Goal: Consume media (video, audio): Browse casually

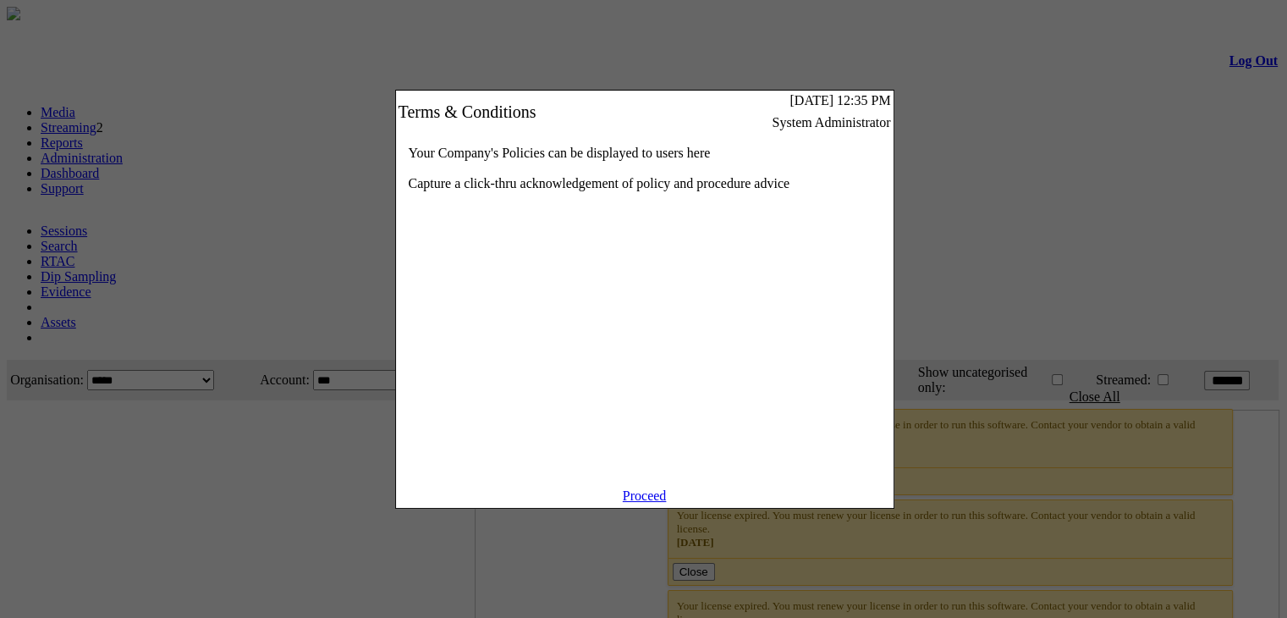
click at [641, 503] on link "Proceed" at bounding box center [645, 495] width 44 height 14
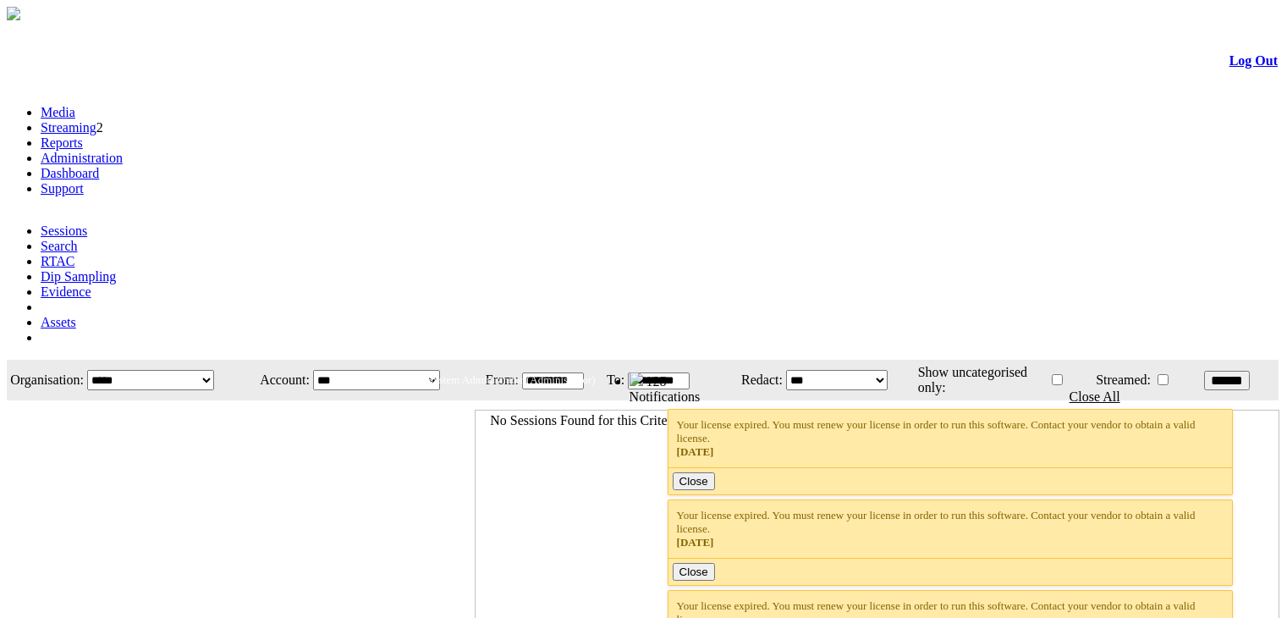
click at [96, 120] on link "Streaming" at bounding box center [69, 127] width 56 height 14
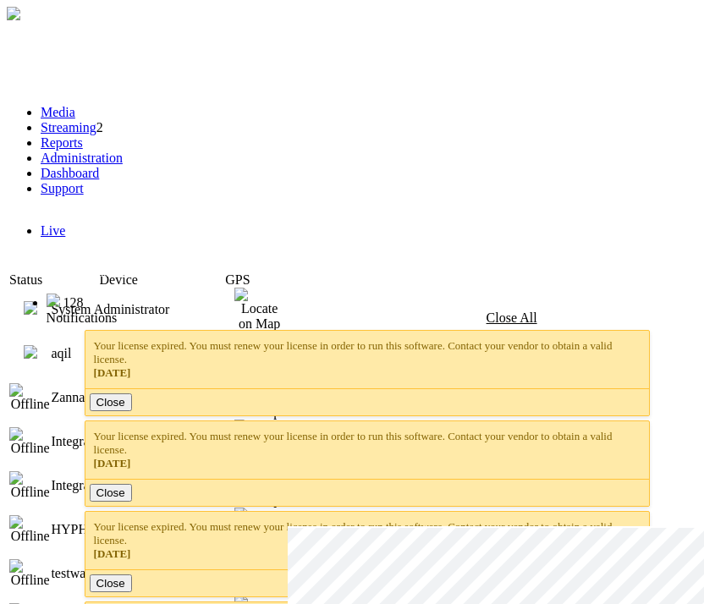
click at [37, 301] on img at bounding box center [31, 308] width 14 height 14
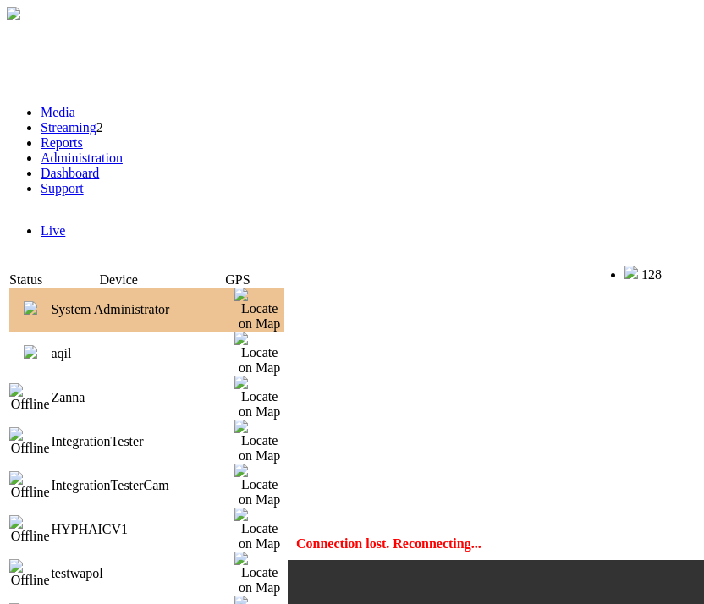
click at [74, 107] on link "Media" at bounding box center [58, 112] width 35 height 14
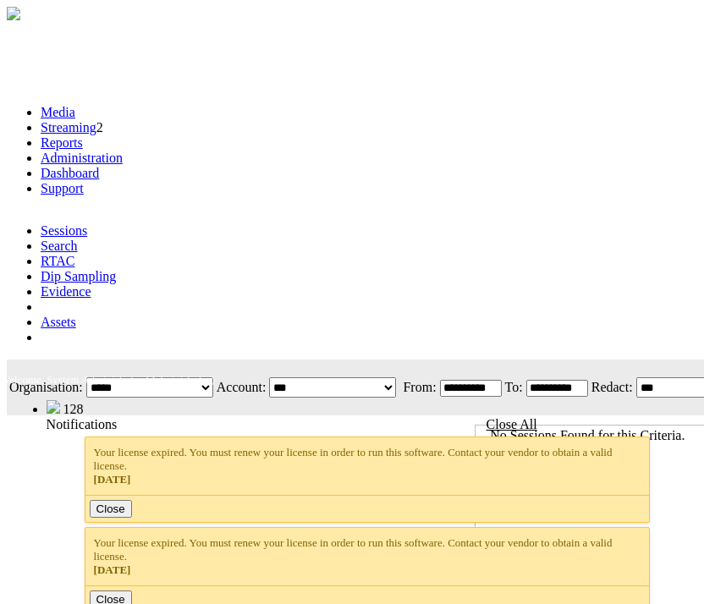
scroll to position [0, 347]
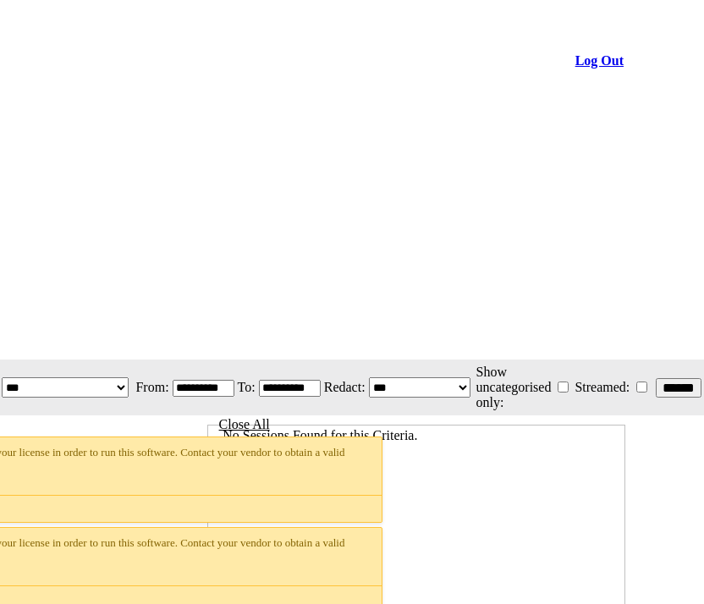
click at [575, 64] on link "Log Out" at bounding box center [599, 60] width 48 height 14
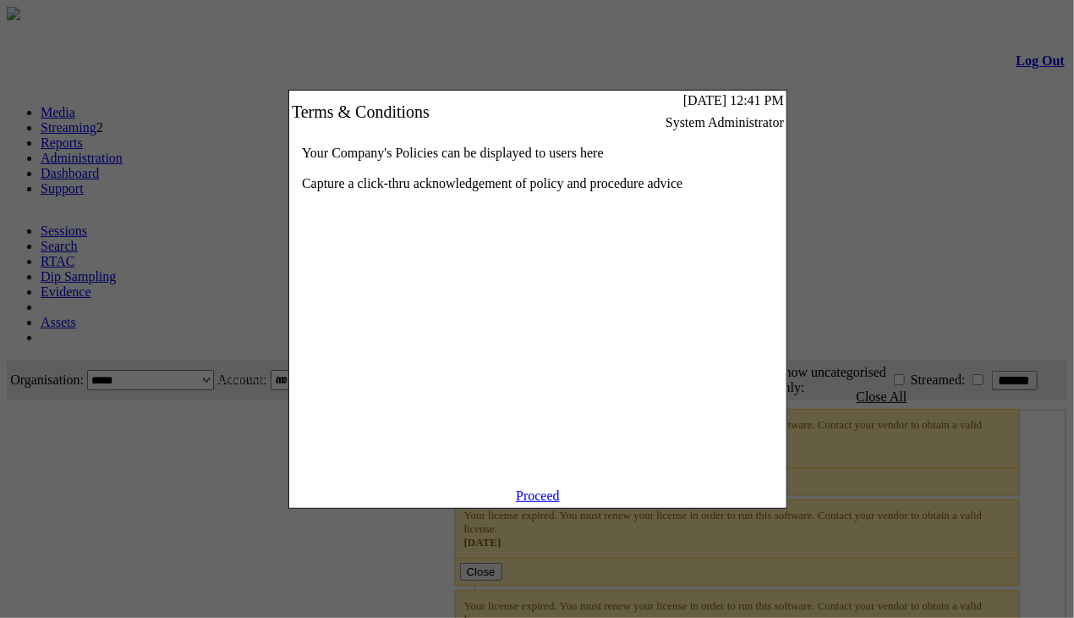
click at [553, 503] on link "Proceed" at bounding box center [538, 495] width 44 height 14
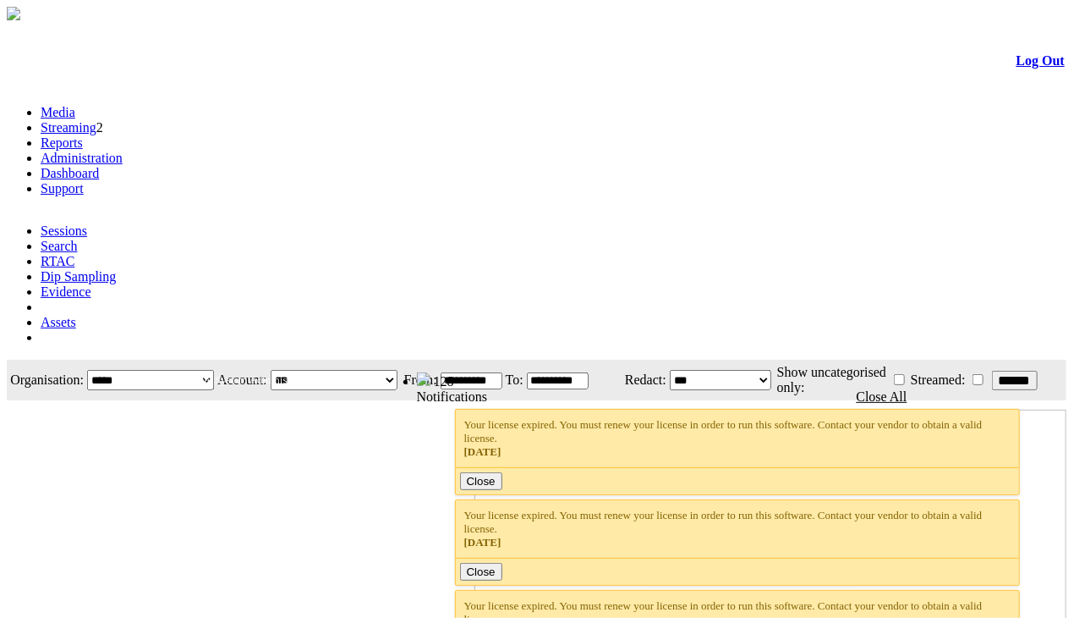
click at [96, 120] on link "Streaming" at bounding box center [69, 127] width 56 height 14
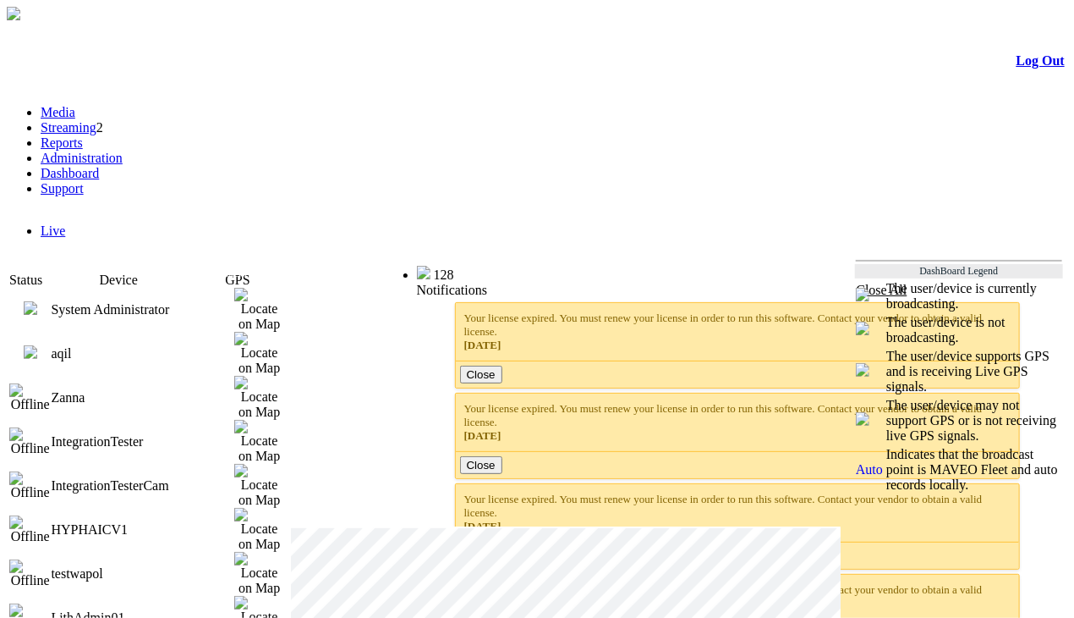
click at [37, 301] on img at bounding box center [31, 308] width 14 height 14
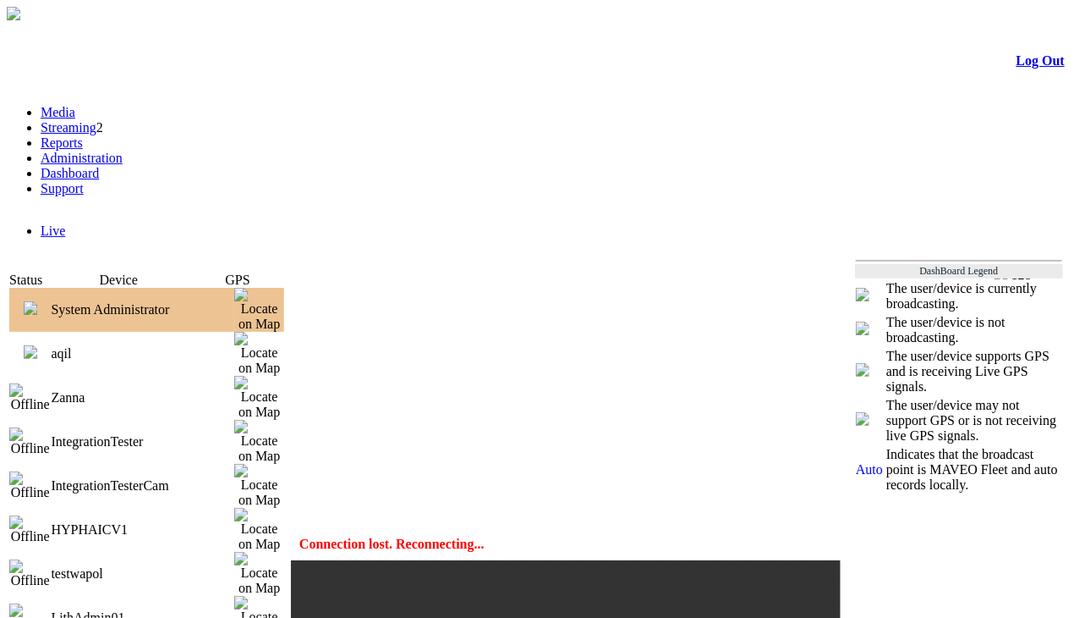
click at [37, 345] on img at bounding box center [31, 352] width 14 height 14
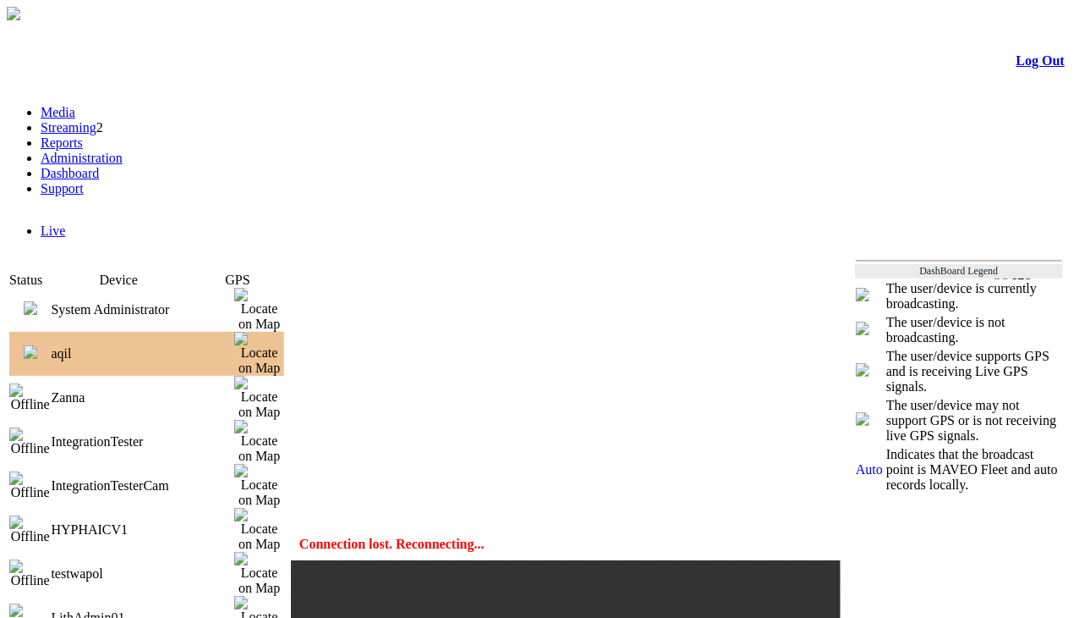
click at [37, 301] on img at bounding box center [31, 308] width 14 height 14
